Goal: Participate in discussion: Engage in conversation with other users on a specific topic

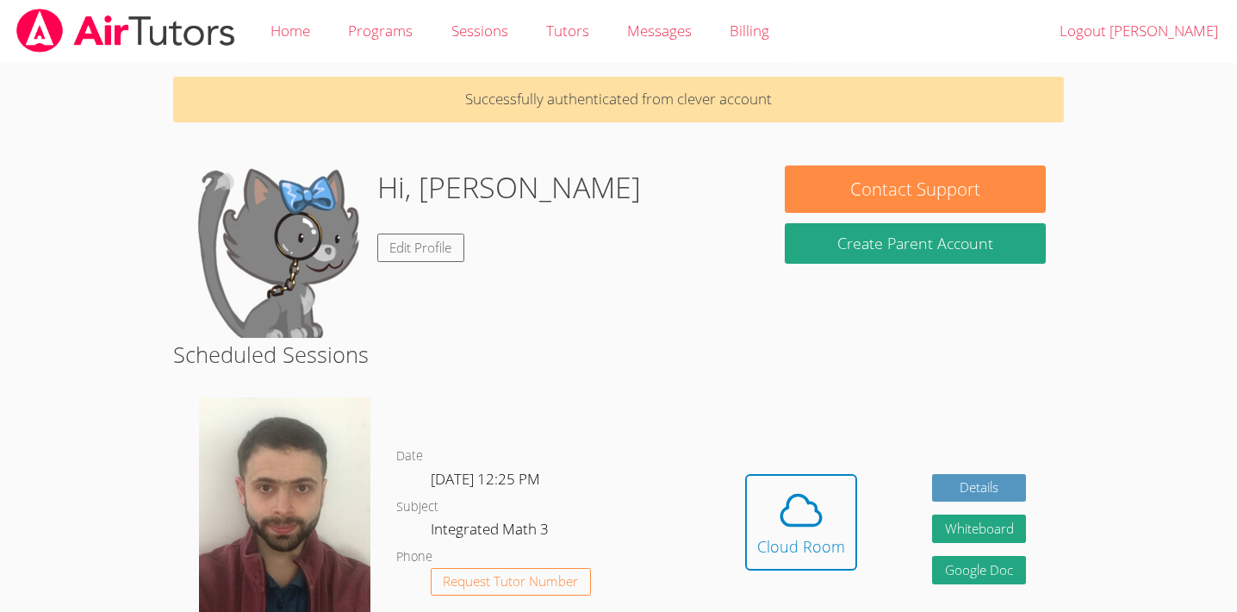
click at [801, 495] on icon at bounding box center [802, 510] width 40 height 30
click at [774, 505] on span at bounding box center [801, 510] width 88 height 48
click at [790, 528] on icon at bounding box center [801, 510] width 48 height 48
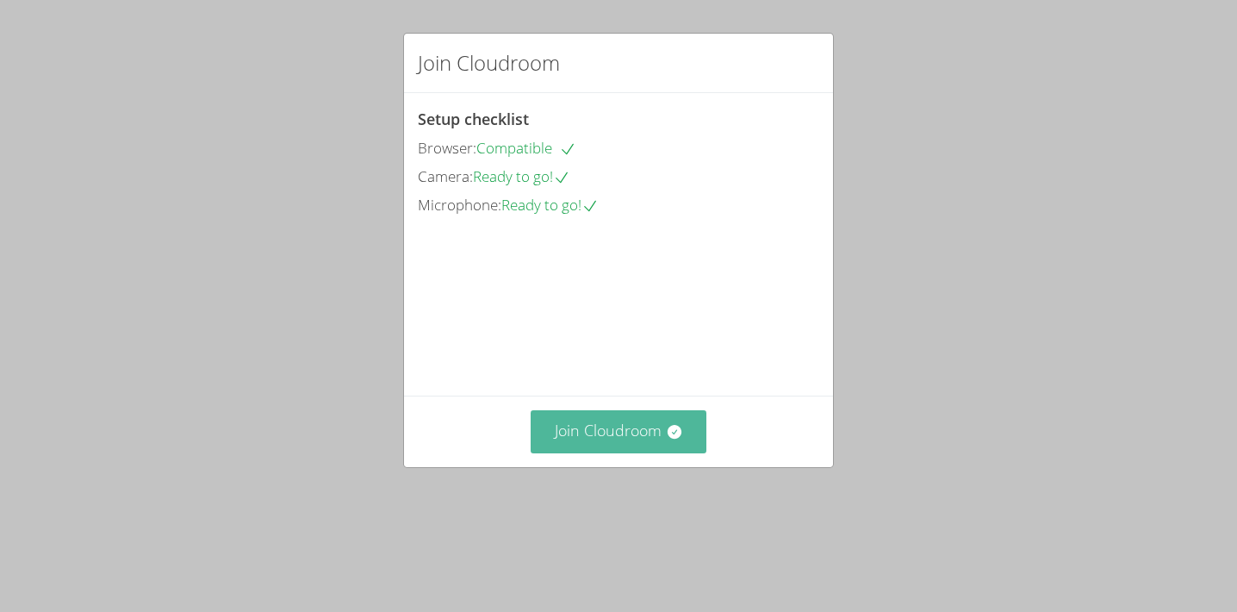
click at [600, 452] on button "Join Cloudroom" at bounding box center [619, 431] width 177 height 42
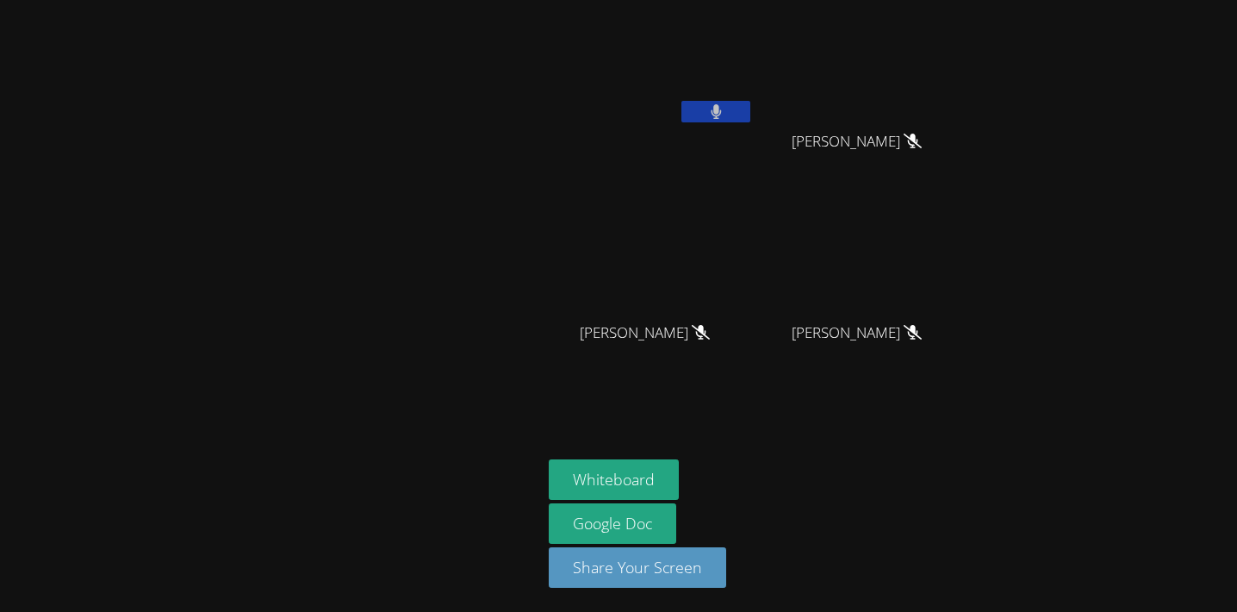
click at [727, 104] on button at bounding box center [716, 112] width 69 height 22
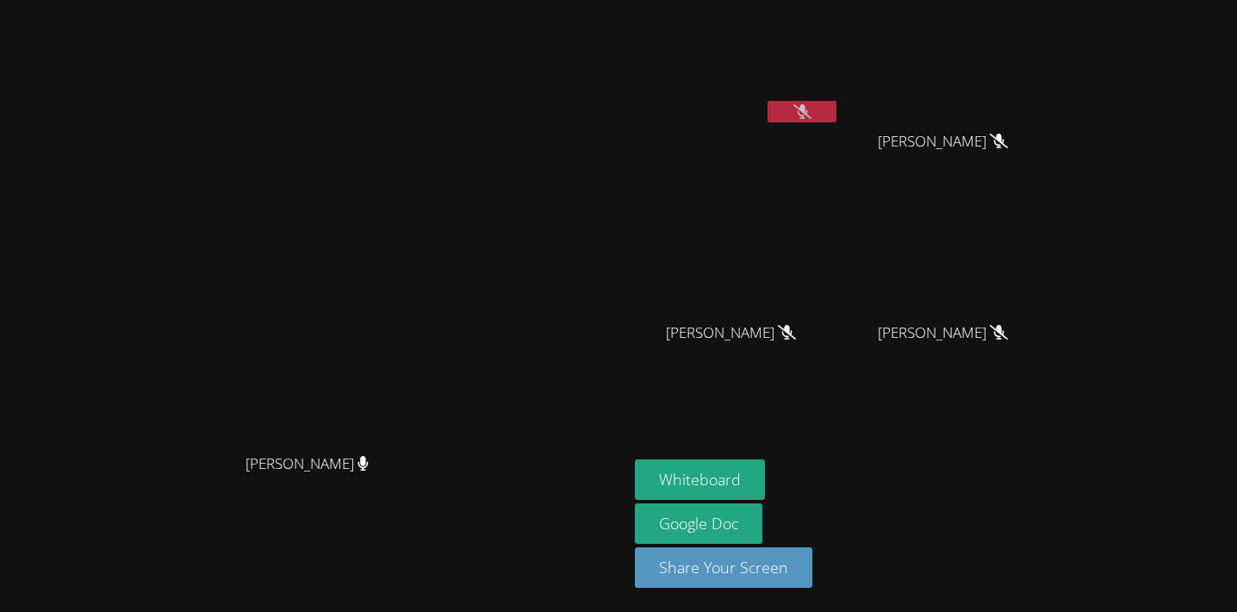
click at [812, 112] on icon at bounding box center [803, 111] width 18 height 15
click at [837, 103] on button at bounding box center [802, 112] width 69 height 22
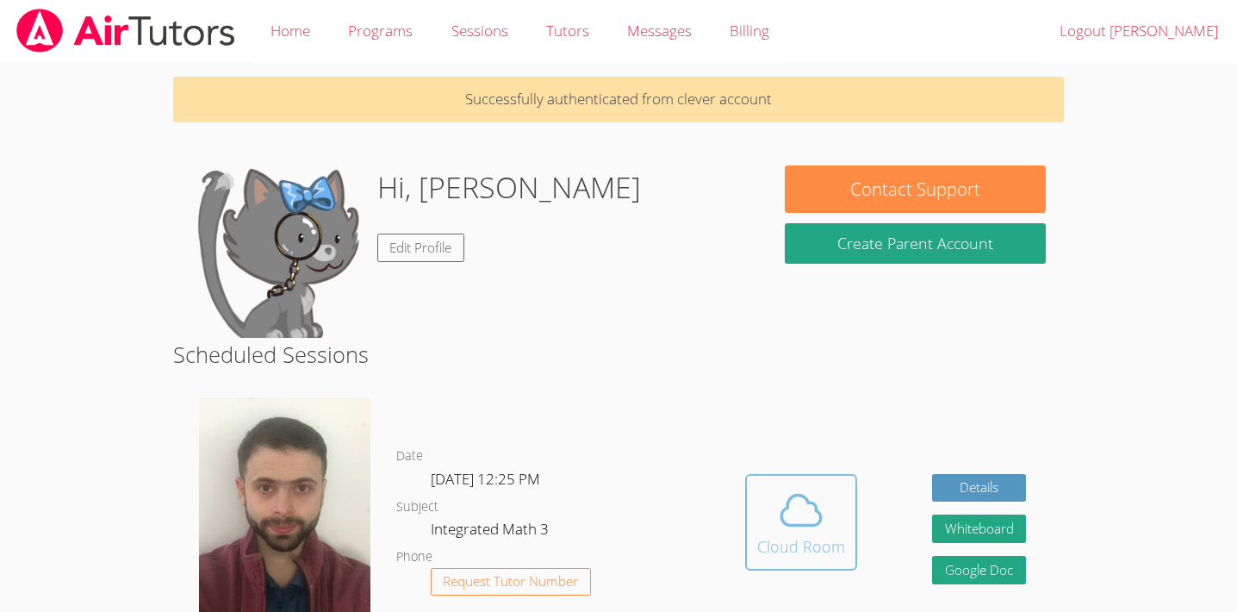
click at [813, 520] on icon at bounding box center [801, 510] width 48 height 48
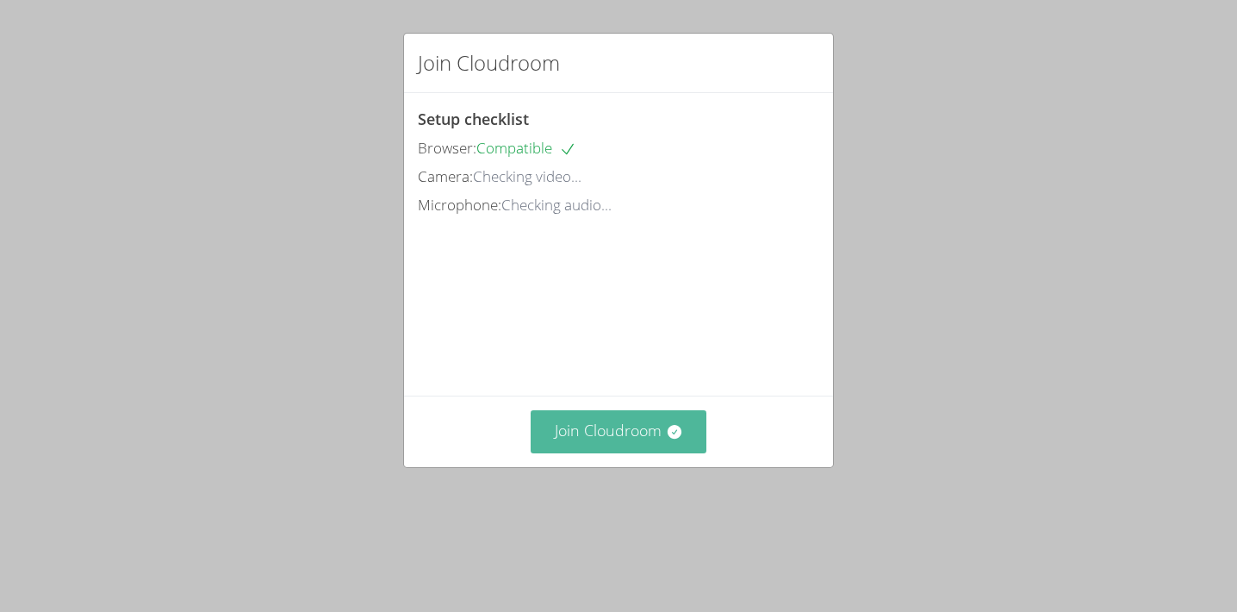
click at [606, 447] on button "Join Cloudroom" at bounding box center [619, 431] width 177 height 42
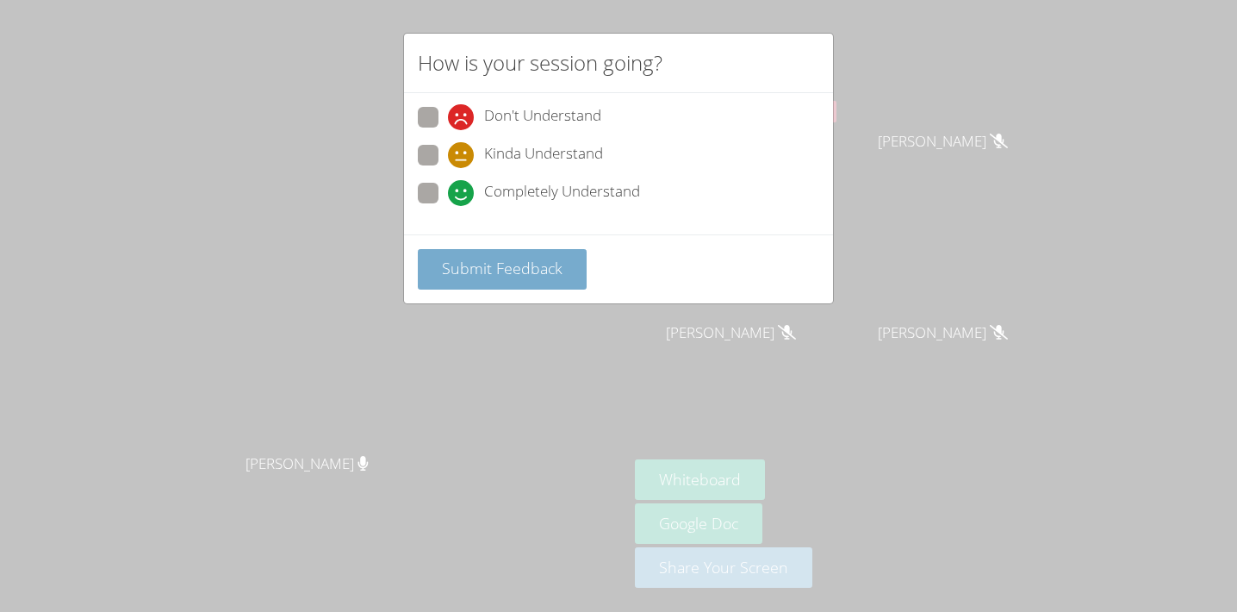
click at [502, 270] on span "Submit Feedback" at bounding box center [502, 268] width 121 height 21
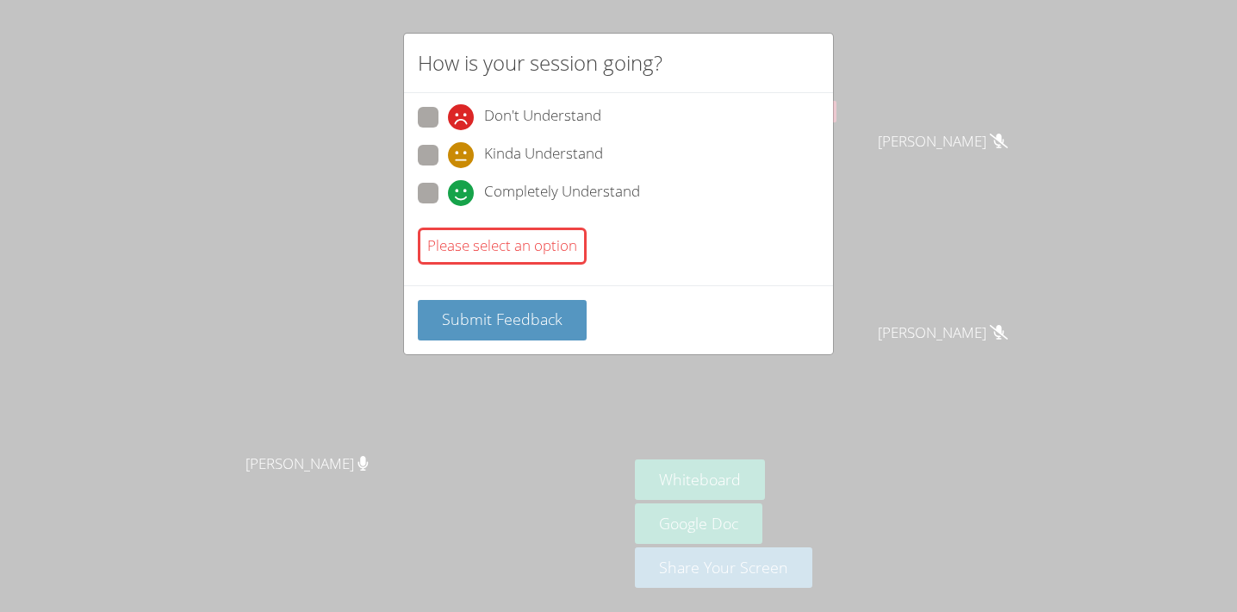
click at [432, 204] on label "Completely Understand" at bounding box center [529, 194] width 222 height 23
click at [448, 197] on input "Completely Understand" at bounding box center [455, 190] width 15 height 15
radio input "true"
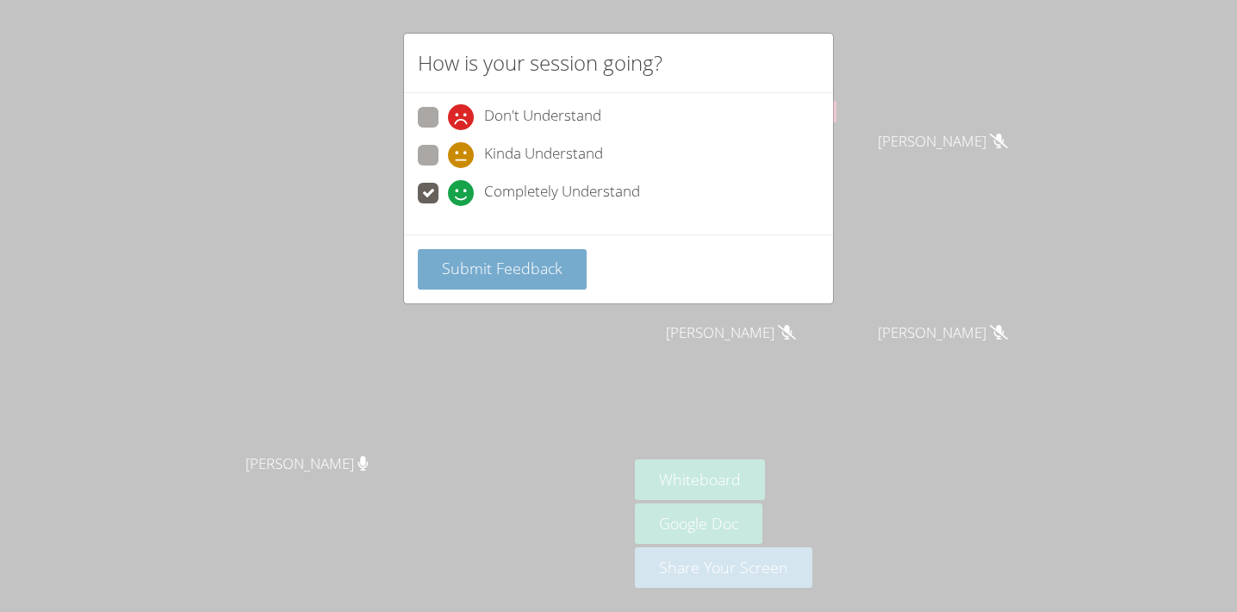
click at [505, 274] on span "Submit Feedback" at bounding box center [502, 268] width 121 height 21
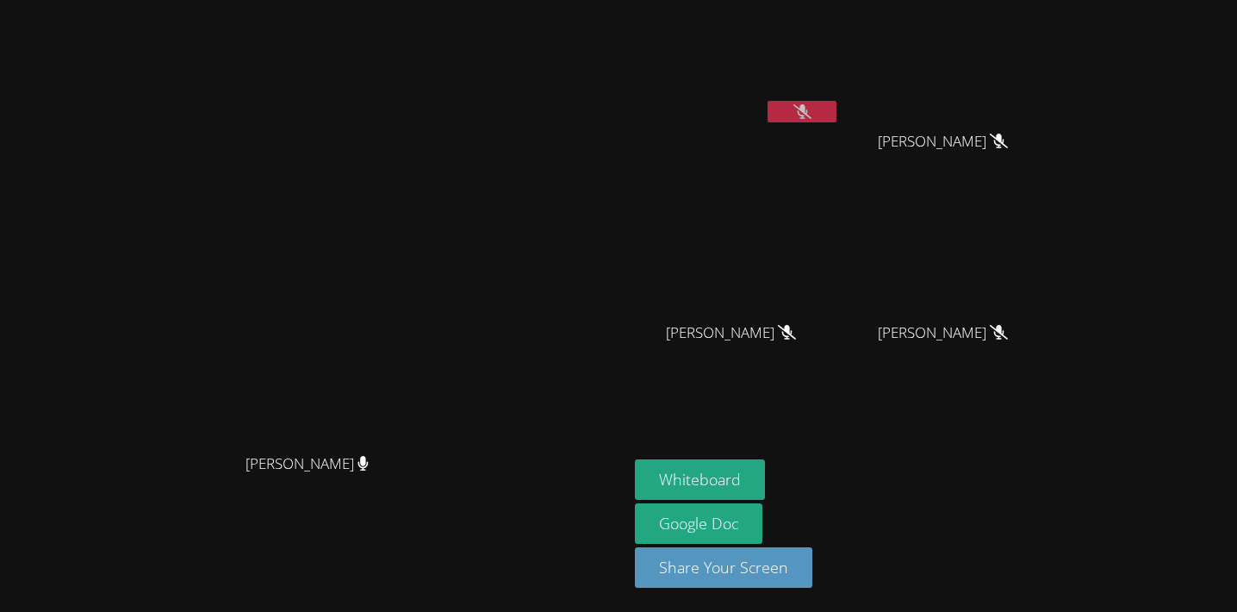
click at [621, 24] on div "Diaa Walweel Diaa Walweel" at bounding box center [314, 306] width 614 height 598
click at [837, 115] on button at bounding box center [802, 112] width 69 height 22
click at [808, 113] on icon at bounding box center [802, 111] width 11 height 15
click at [812, 113] on icon at bounding box center [803, 111] width 18 height 15
click at [807, 108] on icon at bounding box center [802, 111] width 10 height 15
